Goal: Task Accomplishment & Management: Manage account settings

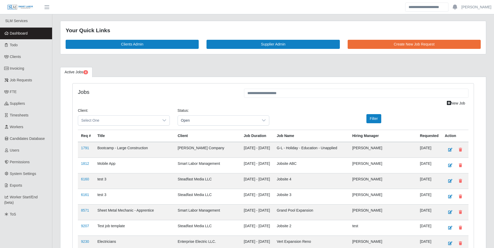
click at [20, 38] on link "Dashboard" at bounding box center [26, 34] width 52 height 12
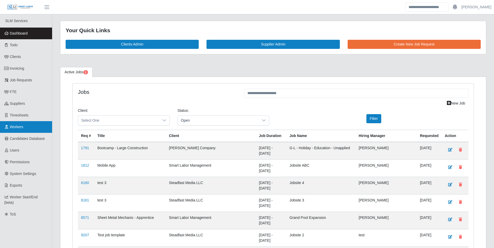
click at [22, 126] on span "Workers" at bounding box center [17, 127] width 14 height 4
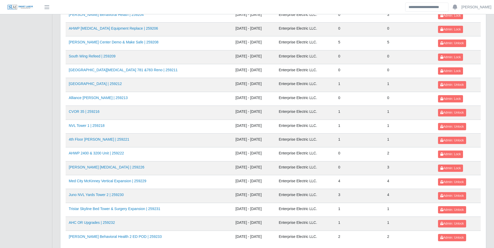
scroll to position [521, 0]
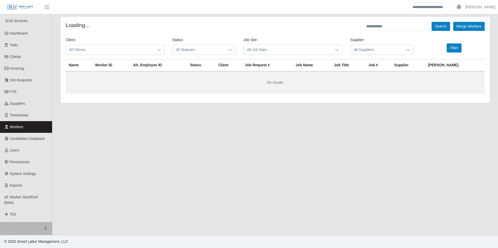
click at [161, 49] on icon at bounding box center [159, 50] width 4 height 4
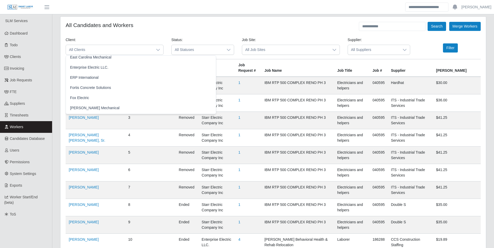
scroll to position [237, 0]
click at [87, 65] on span "Enterprise Electric LLC." at bounding box center [89, 67] width 38 height 5
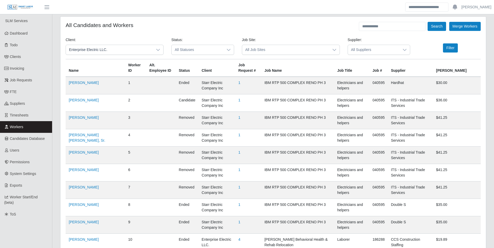
click at [405, 51] on icon at bounding box center [405, 50] width 4 height 4
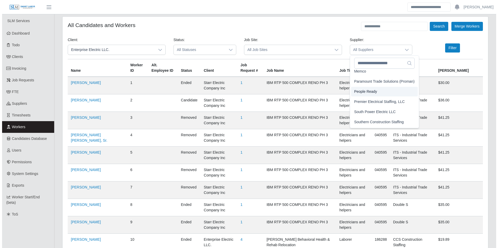
scroll to position [39, 0]
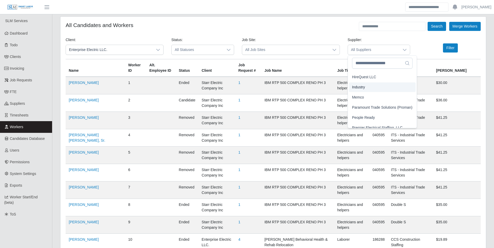
click at [363, 87] on span "Industry" at bounding box center [358, 87] width 13 height 5
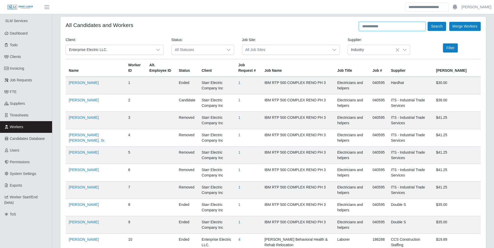
click at [365, 23] on input "text" at bounding box center [392, 26] width 67 height 9
type input "**********"
click at [446, 48] on button "Filter" at bounding box center [450, 47] width 15 height 9
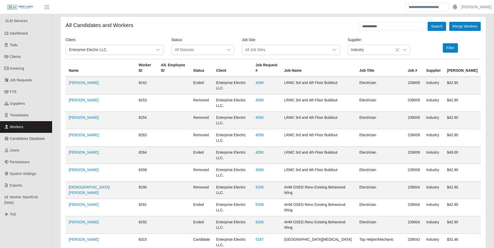
drag, startPoint x: 450, startPoint y: 49, endPoint x: 428, endPoint y: 50, distance: 21.9
click at [450, 49] on button "Filter" at bounding box center [450, 47] width 15 height 9
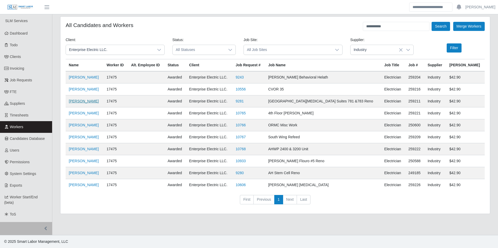
click at [76, 102] on link "Alvaro Pena" at bounding box center [84, 101] width 30 height 4
click at [392, 26] on input "**********" at bounding box center [396, 26] width 67 height 9
type input "**********"
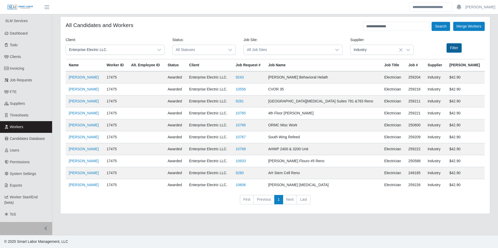
click at [453, 46] on button "Filter" at bounding box center [454, 47] width 15 height 9
click at [458, 48] on button "Filter" at bounding box center [454, 47] width 15 height 9
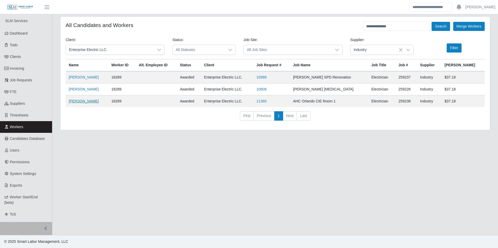
click at [88, 101] on link "Yobany Gonzalez" at bounding box center [84, 101] width 30 height 4
click at [86, 101] on link "Yobany Gonzalez" at bounding box center [84, 101] width 30 height 4
drag, startPoint x: 27, startPoint y: 32, endPoint x: 37, endPoint y: 23, distance: 13.3
click at [27, 32] on span "Dashboard" at bounding box center [19, 33] width 18 height 4
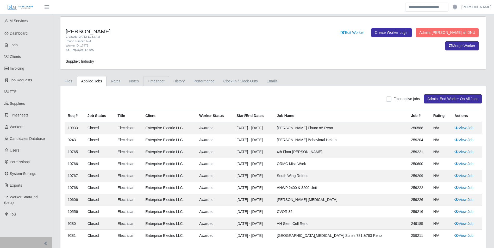
click at [152, 85] on link "Timesheet" at bounding box center [156, 81] width 26 height 10
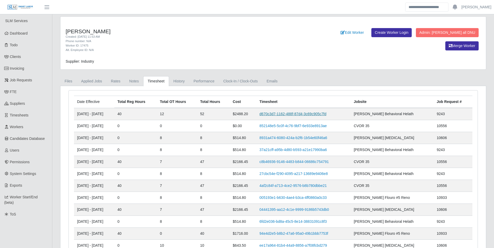
click at [294, 112] on link "d670c3d7-1162-488f-87d4-3c69c905c7fd" at bounding box center [292, 114] width 67 height 4
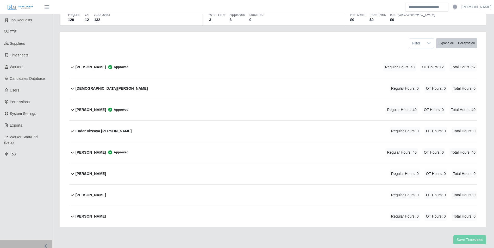
scroll to position [52, 0]
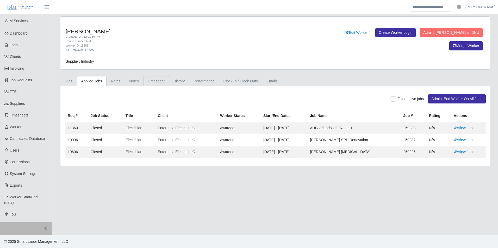
click at [156, 84] on link "Timesheet" at bounding box center [156, 81] width 26 height 10
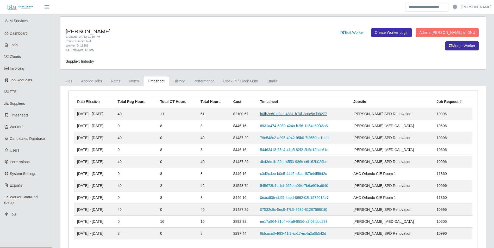
click at [285, 115] on link "b0fb2e60-a8ec-4881-b70f-2c0c5cd98277" at bounding box center [293, 114] width 67 height 4
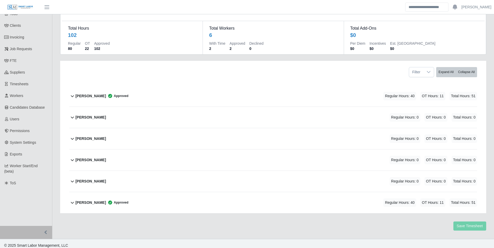
scroll to position [35, 0]
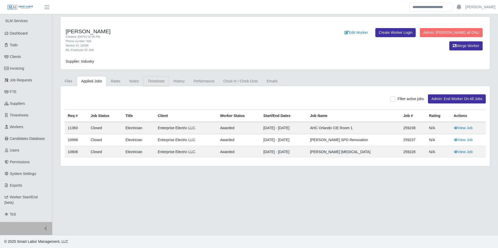
click at [155, 81] on link "Timesheet" at bounding box center [156, 81] width 26 height 10
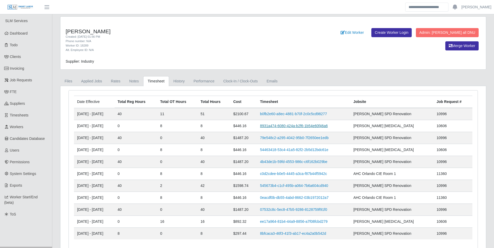
click at [285, 128] on link "8931a474-6080-424a-b2f6-1b54e60f46a6" at bounding box center [294, 126] width 68 height 4
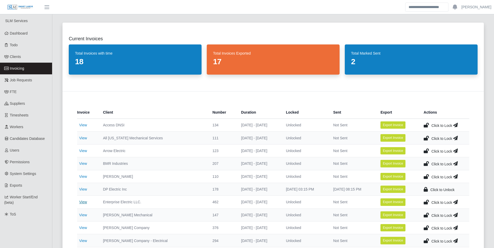
click at [83, 202] on link "View" at bounding box center [83, 202] width 8 height 4
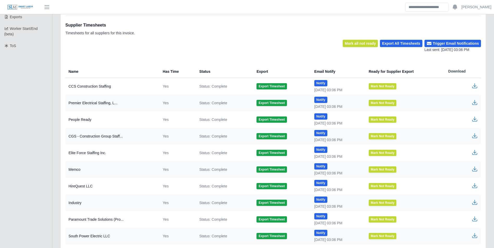
scroll to position [182, 0]
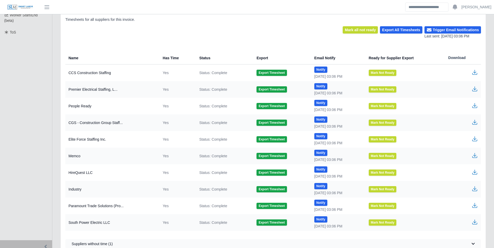
click at [477, 189] on icon "button" at bounding box center [475, 189] width 6 height 6
